Goal: Task Accomplishment & Management: Manage account settings

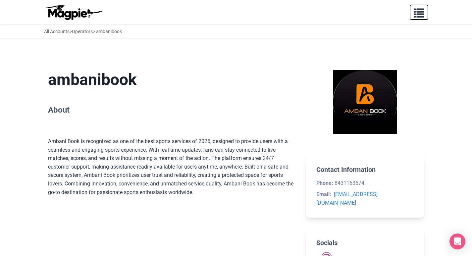
click at [420, 12] on span "button" at bounding box center [419, 12] width 10 height 10
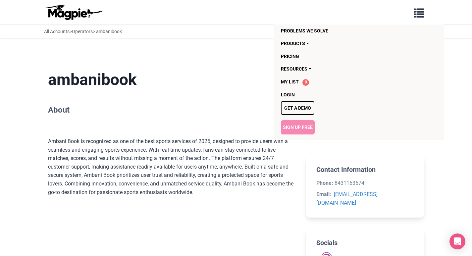
click at [300, 131] on link "Sign Up Free" at bounding box center [298, 127] width 34 height 14
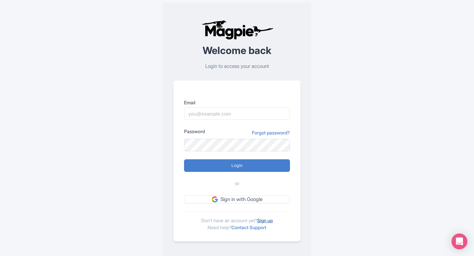
click at [266, 220] on link "Sign up" at bounding box center [265, 220] width 16 height 6
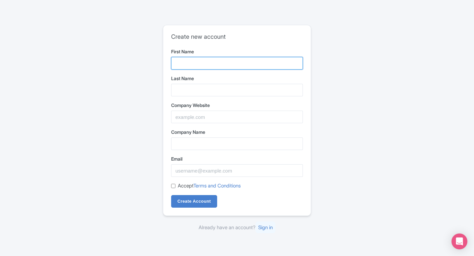
drag, startPoint x: 194, startPoint y: 62, endPoint x: 197, endPoint y: 68, distance: 6.5
click at [194, 62] on input "First Name" at bounding box center [237, 63] width 132 height 13
type input "Ambani"
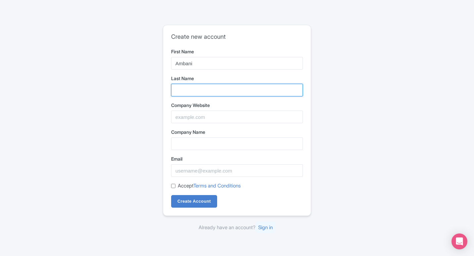
click at [203, 87] on input "Last Name" at bounding box center [237, 90] width 132 height 13
type input "Book"
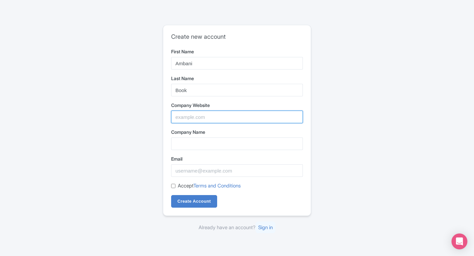
click at [217, 117] on input "Company Website" at bounding box center [237, 117] width 132 height 13
click at [214, 116] on input "Company Website" at bounding box center [237, 117] width 132 height 13
paste input "https://www.instagram.com/ambanibook001/"
type input "https://www.instagram.com/ambanibook001/"
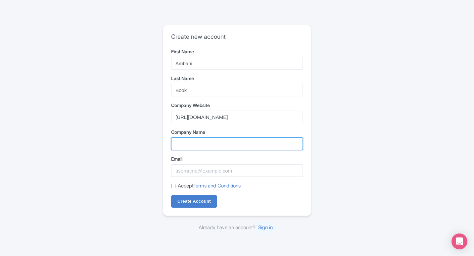
click at [206, 146] on input "Company Name" at bounding box center [237, 143] width 132 height 13
type input "ambanibook"
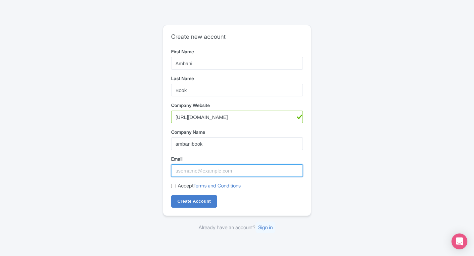
click at [202, 171] on input "Email" at bounding box center [237, 170] width 132 height 13
type input "ambanibook207@gmail.com"
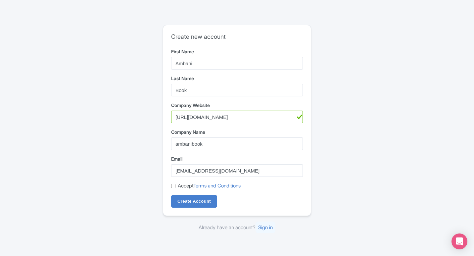
click at [175, 187] on div "Accept Terms and Conditions" at bounding box center [237, 186] width 132 height 8
click at [171, 186] on input "Accept Terms and Conditions" at bounding box center [173, 186] width 4 height 4
checkbox input "true"
click at [188, 204] on input "Create Account" at bounding box center [194, 201] width 46 height 13
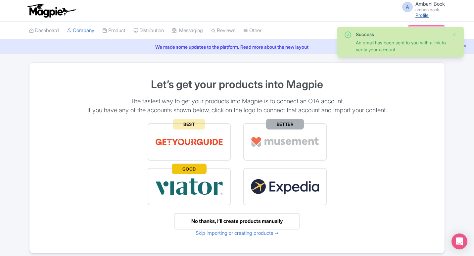
click at [423, 15] on link "Profile" at bounding box center [421, 15] width 13 height 6
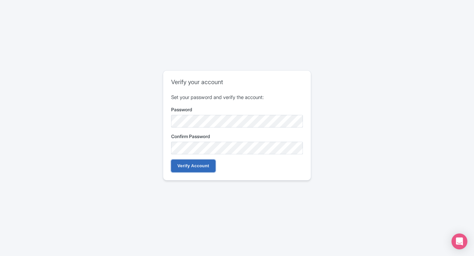
click at [200, 167] on input "Verify Account" at bounding box center [193, 166] width 44 height 13
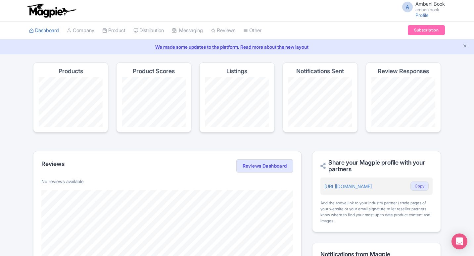
click at [423, 8] on small "ambanibook" at bounding box center [429, 10] width 29 height 4
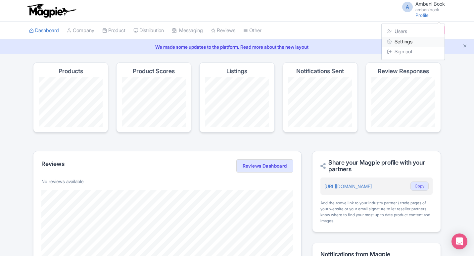
click at [401, 43] on link "Settings" at bounding box center [413, 42] width 63 height 10
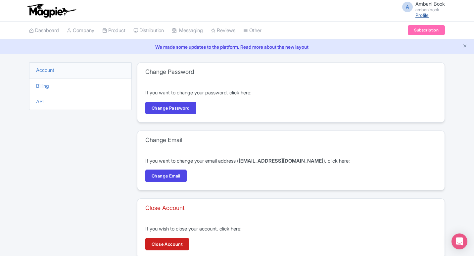
click at [420, 16] on link "Profile" at bounding box center [421, 15] width 13 height 6
click at [46, 30] on link "Dashboard" at bounding box center [44, 31] width 30 height 18
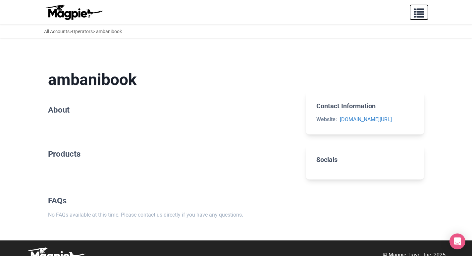
click at [421, 15] on span "button" at bounding box center [419, 12] width 10 height 10
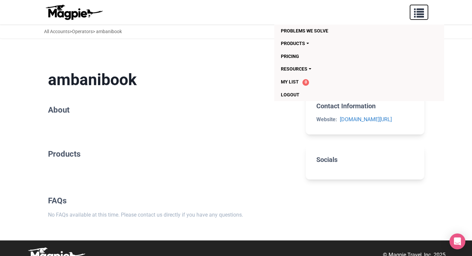
click at [422, 15] on span "button" at bounding box center [419, 12] width 10 height 10
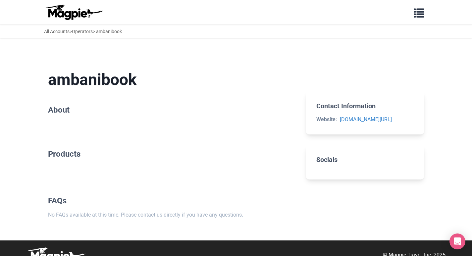
click at [80, 121] on section "ambanibook About" at bounding box center [171, 94] width 247 height 68
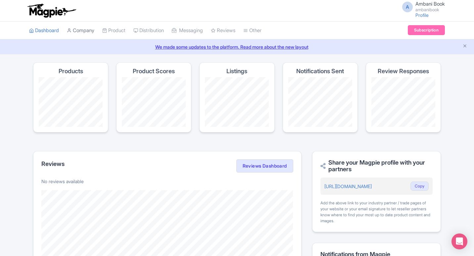
click at [87, 29] on link "Company" at bounding box center [80, 31] width 27 height 18
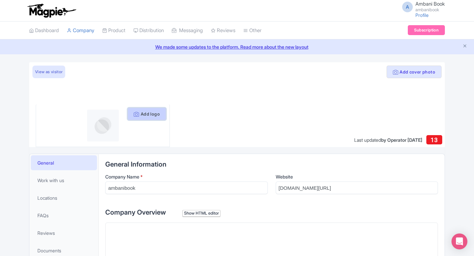
click at [152, 115] on button "Add logo" at bounding box center [146, 114] width 39 height 13
click at [144, 115] on button "Add logo" at bounding box center [146, 114] width 39 height 13
click at [134, 115] on icon at bounding box center [136, 114] width 5 height 5
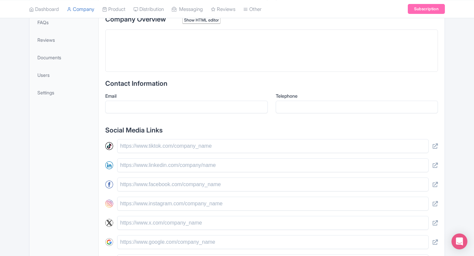
scroll to position [220, 0]
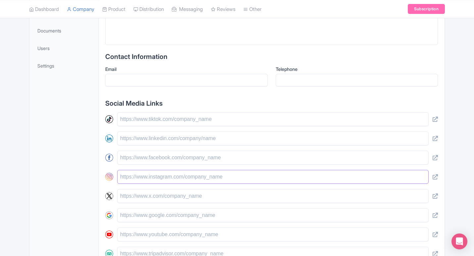
click at [253, 183] on input "text" at bounding box center [272, 177] width 311 height 14
paste input "https://www.instagram.com/ambanibook001/"
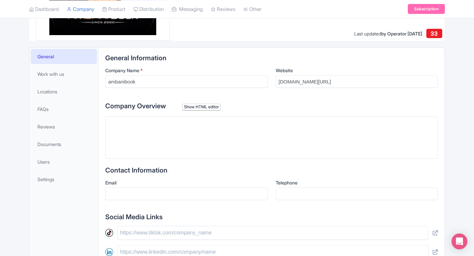
scroll to position [103, 0]
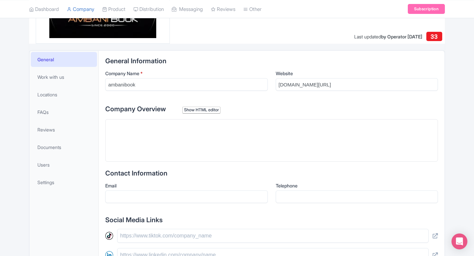
type input "https://www.instagram.com/ambanibook001/"
click at [179, 145] on trix-editor at bounding box center [271, 140] width 333 height 42
paste trix-editor "<div>Ambani Book is the best sports platform of 2025, delivering unmatched Real…"
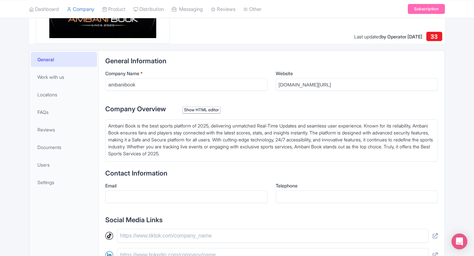
type trix-editor "<div>Ambani Book is the best sports platform of 2025, delivering unmatched Real…"
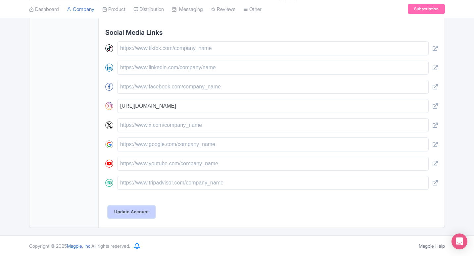
click at [148, 211] on input "Update Account" at bounding box center [131, 212] width 47 height 13
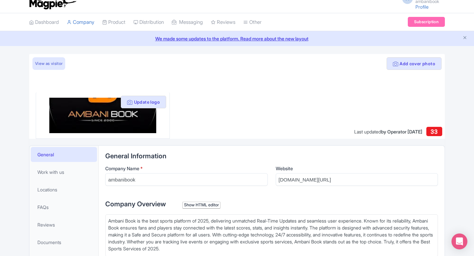
scroll to position [0, 0]
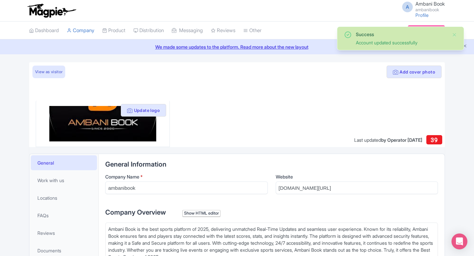
scroll to position [160, 0]
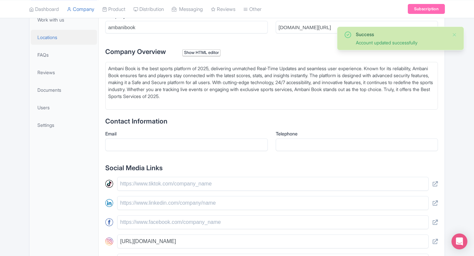
click at [53, 38] on span "Locations" at bounding box center [47, 37] width 20 height 7
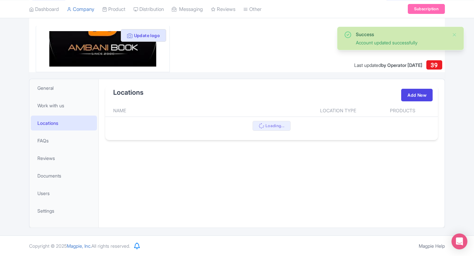
scroll to position [75, 0]
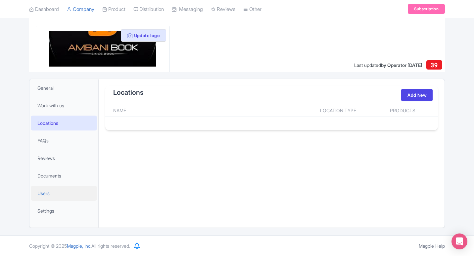
click at [51, 195] on link "Users" at bounding box center [64, 193] width 66 height 15
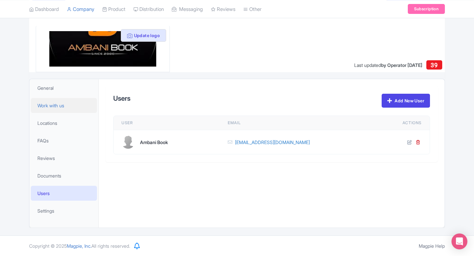
click at [55, 103] on span "Work with us" at bounding box center [50, 105] width 27 height 7
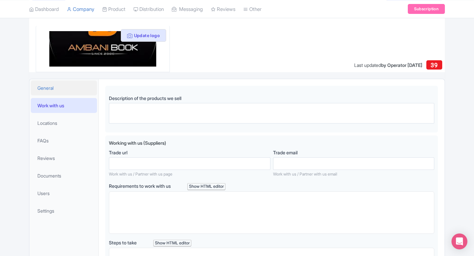
click at [43, 81] on link "General" at bounding box center [64, 87] width 66 height 15
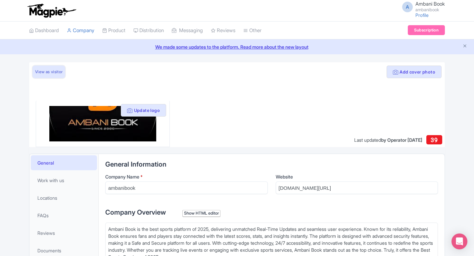
click at [56, 72] on link "View as visitor" at bounding box center [48, 72] width 33 height 13
